Goal: Task Accomplishment & Management: Complete application form

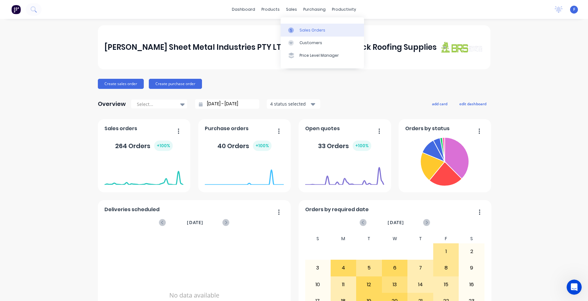
click at [309, 30] on div "Sales Orders" at bounding box center [313, 30] width 26 height 6
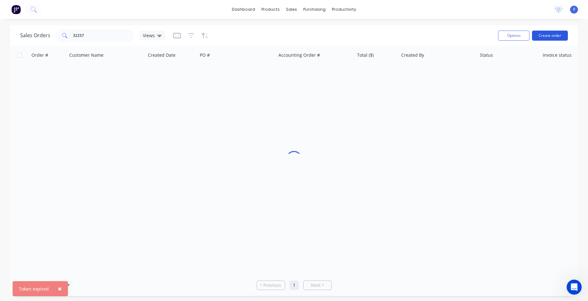
click at [555, 37] on button "Create order" at bounding box center [550, 36] width 36 height 10
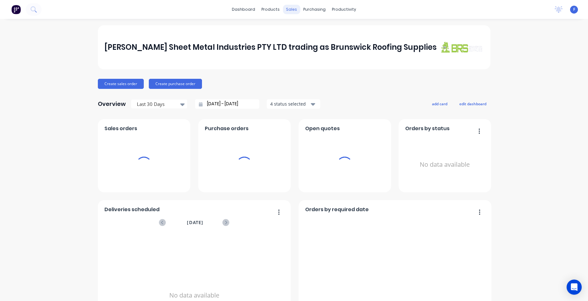
click at [288, 12] on div "sales" at bounding box center [291, 9] width 17 height 9
click at [288, 6] on div "sales" at bounding box center [291, 9] width 17 height 9
click at [290, 11] on div "sales" at bounding box center [291, 9] width 17 height 9
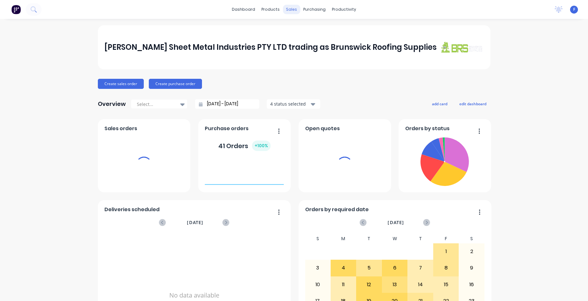
click at [288, 8] on div "sales" at bounding box center [291, 9] width 17 height 9
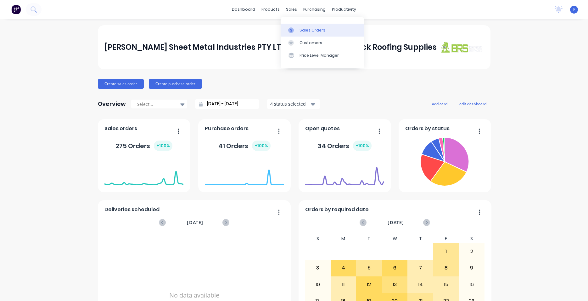
click at [303, 30] on div "Sales Orders" at bounding box center [313, 30] width 26 height 6
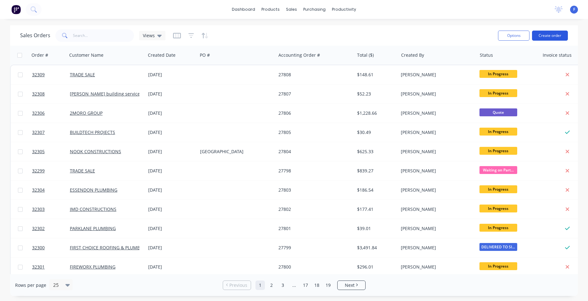
click at [561, 31] on button "Create order" at bounding box center [550, 36] width 36 height 10
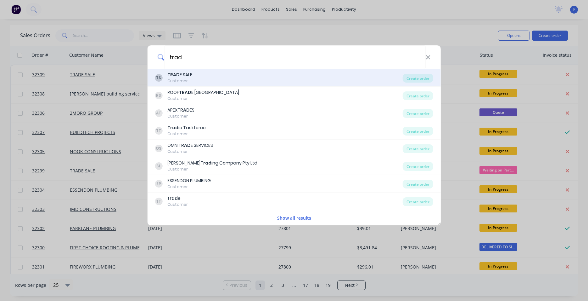
type input "trad"
click at [196, 72] on div "TS TRAD E SALE Customer" at bounding box center [279, 77] width 248 height 12
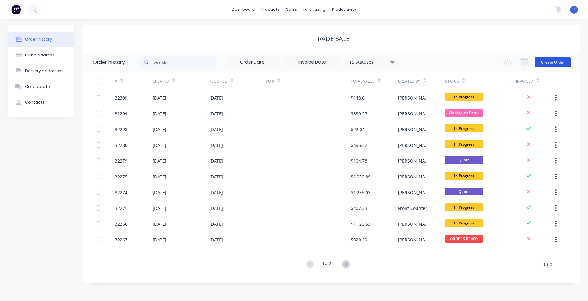
click at [560, 59] on button "Create Order" at bounding box center [553, 62] width 37 height 10
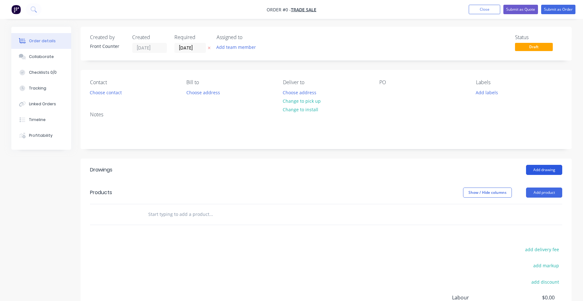
click at [551, 168] on button "Add drawing" at bounding box center [544, 170] width 36 height 10
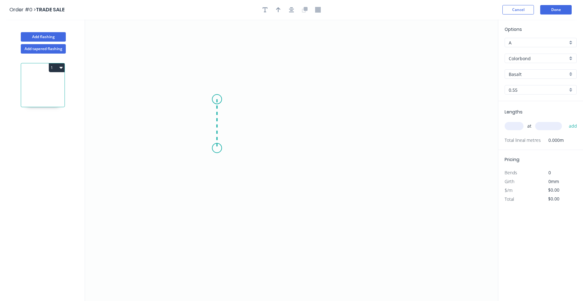
drag, startPoint x: 223, startPoint y: 122, endPoint x: 219, endPoint y: 148, distance: 26.4
click at [219, 148] on icon "0" at bounding box center [291, 160] width 413 height 281
click at [282, 146] on icon "0 ?" at bounding box center [291, 160] width 413 height 281
drag, startPoint x: 282, startPoint y: 146, endPoint x: 284, endPoint y: 181, distance: 35.6
click at [284, 181] on icon "0 ? ?" at bounding box center [291, 160] width 413 height 281
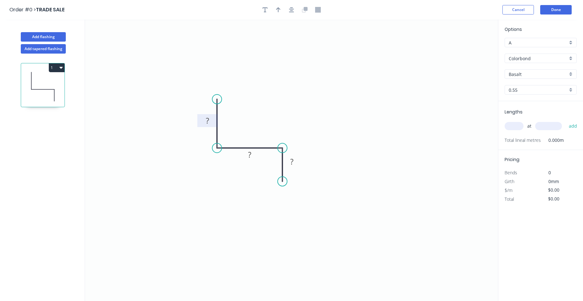
drag, startPoint x: 211, startPoint y: 118, endPoint x: 216, endPoint y: 121, distance: 5.6
click at [211, 117] on rect at bounding box center [207, 120] width 13 height 9
drag, startPoint x: 533, startPoint y: 56, endPoint x: 533, endPoint y: 60, distance: 4.1
click at [533, 56] on input "Colorbond" at bounding box center [538, 58] width 59 height 7
type input "$7.85"
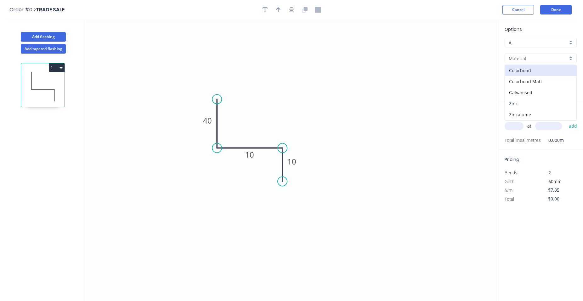
click at [513, 101] on div "Zinc" at bounding box center [540, 103] width 71 height 11
type input "Zinc"
type input "$7.28"
click at [512, 122] on input "text" at bounding box center [514, 126] width 19 height 8
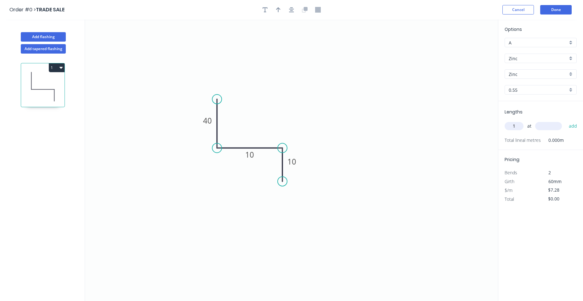
type input "1"
type input "3500"
click at [566, 121] on button "add" at bounding box center [573, 126] width 15 height 11
type input "$25.48"
click at [563, 11] on button "Done" at bounding box center [555, 9] width 31 height 9
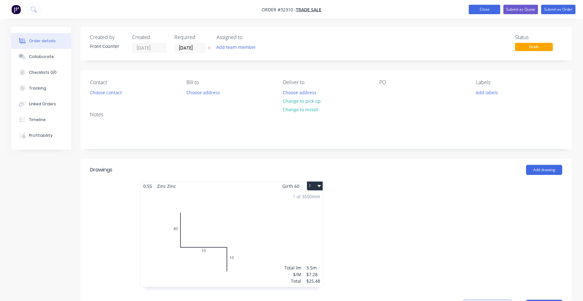
click at [479, 8] on button "Close" at bounding box center [484, 9] width 31 height 9
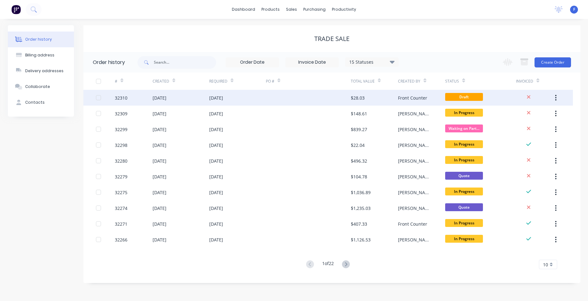
click at [556, 97] on icon "button" at bounding box center [556, 97] width 2 height 7
click at [518, 114] on div "Archive" at bounding box center [534, 114] width 48 height 9
